Goal: Navigation & Orientation: Find specific page/section

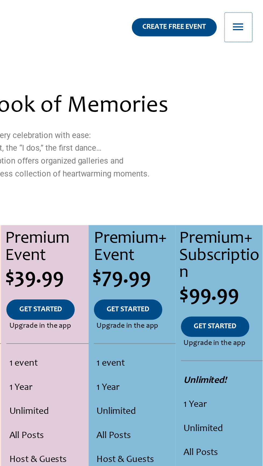
click at [254, 16] on span "button" at bounding box center [250, 13] width 7 height 15
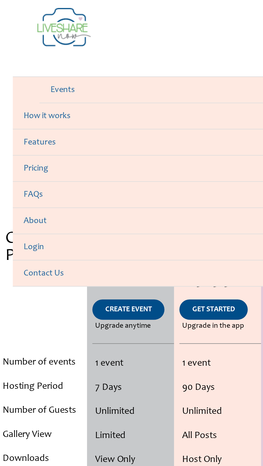
click at [27, 59] on link "How it works" at bounding box center [131, 58] width 250 height 13
